Goal: Find specific page/section: Find specific page/section

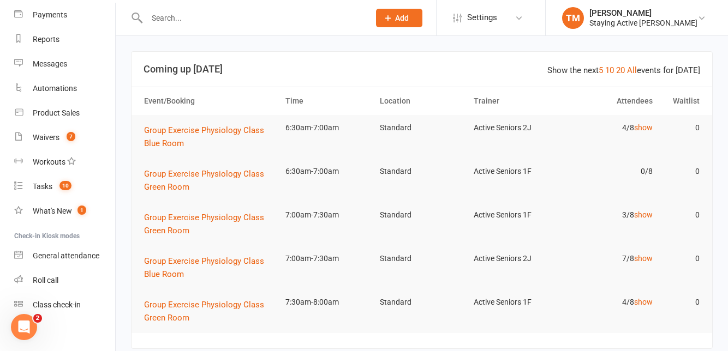
scroll to position [124, 0]
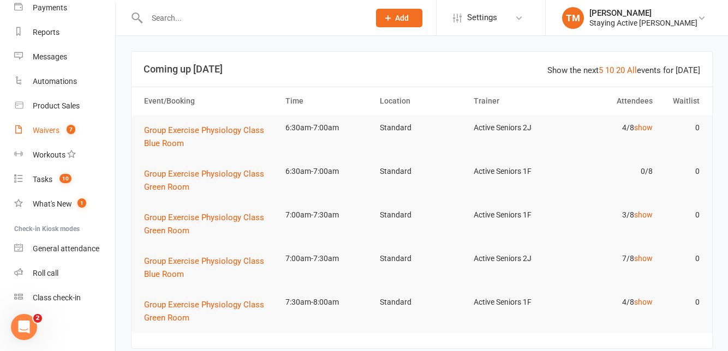
click at [40, 135] on link "Waivers 7" at bounding box center [64, 130] width 101 height 25
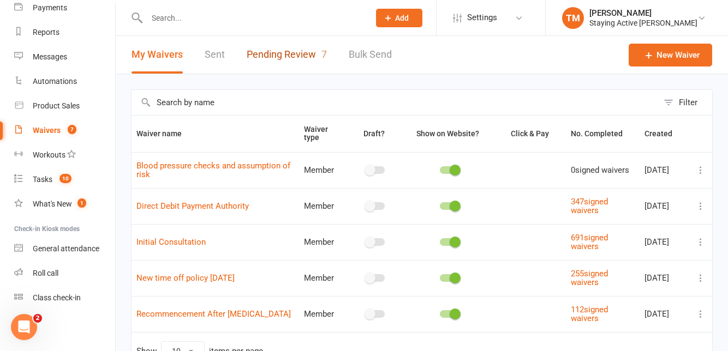
click at [282, 59] on link "Pending Review 7" at bounding box center [287, 55] width 80 height 38
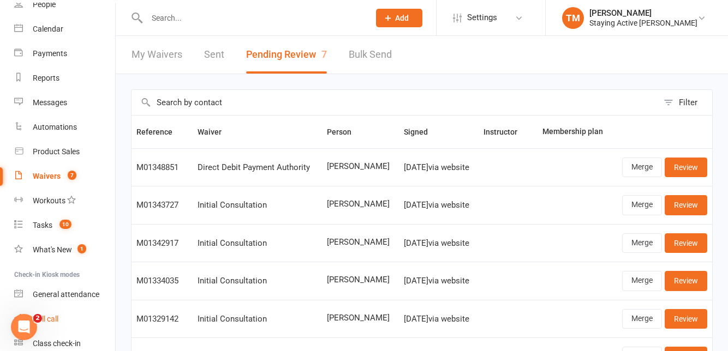
click at [49, 319] on div "Roll call" at bounding box center [46, 319] width 26 height 9
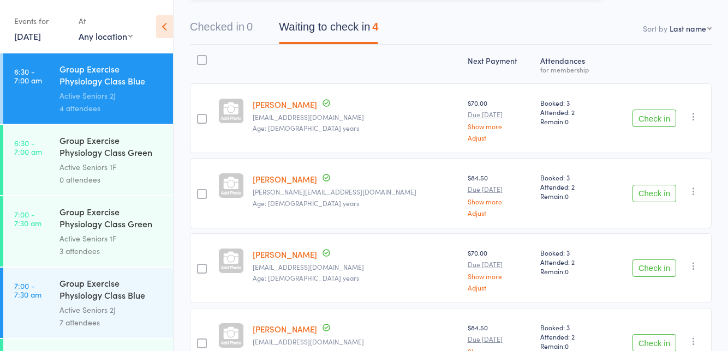
scroll to position [102, 0]
